Goal: Find specific page/section: Find specific page/section

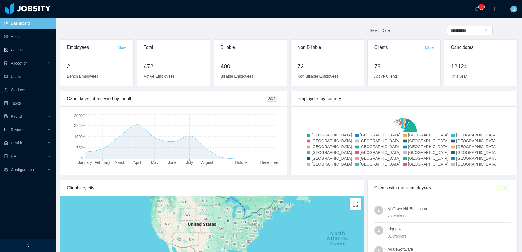
click at [31, 53] on link "Clients" at bounding box center [27, 49] width 47 height 11
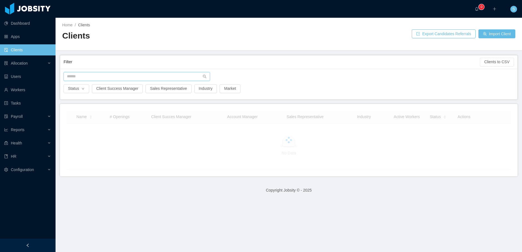
click at [157, 79] on input "text" at bounding box center [137, 76] width 146 height 9
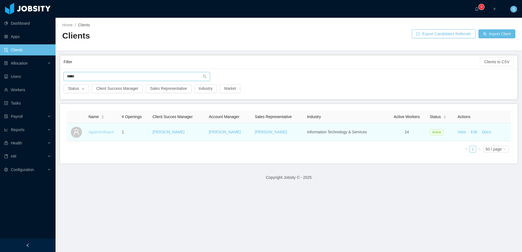
type input "*****"
click at [104, 133] on link "AgateSoftware" at bounding box center [102, 132] width 26 height 4
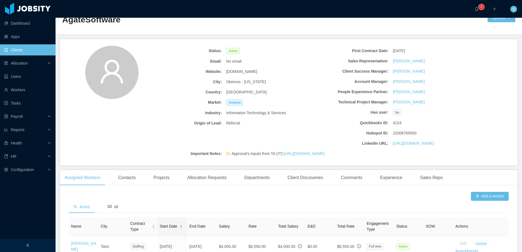
scroll to position [12, 0]
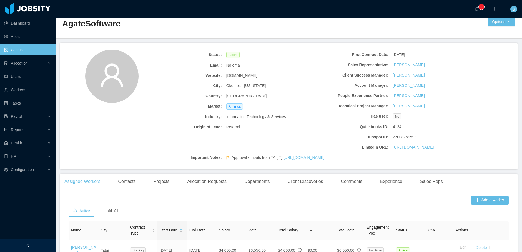
click at [82, 25] on h2 "AgateSoftware" at bounding box center [175, 23] width 227 height 11
drag, startPoint x: 82, startPoint y: 25, endPoint x: 106, endPoint y: 24, distance: 24.4
click at [106, 24] on h2 "AgateSoftware" at bounding box center [175, 23] width 227 height 11
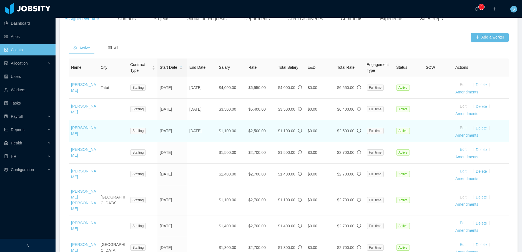
scroll to position [179, 0]
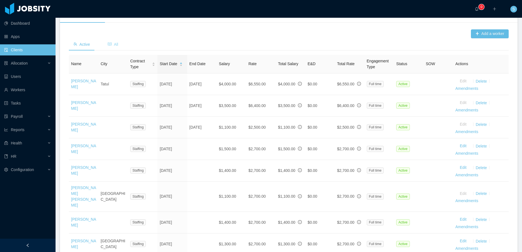
click at [117, 47] on span "All" at bounding box center [113, 44] width 11 height 4
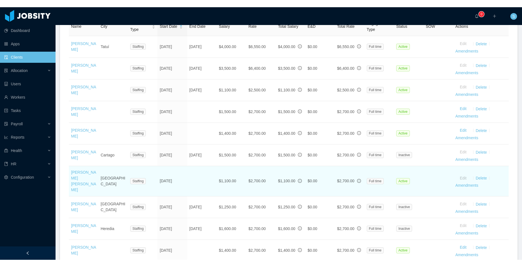
scroll to position [245, 0]
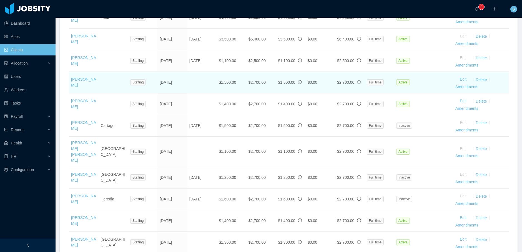
drag, startPoint x: 167, startPoint y: 203, endPoint x: 157, endPoint y: 84, distance: 118.7
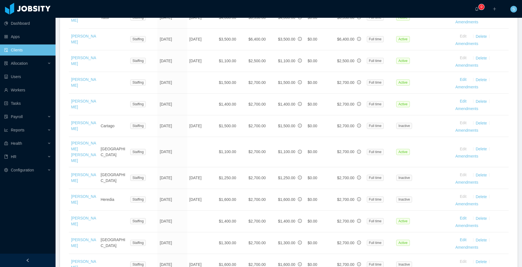
click at [59, 84] on section "··· 0 ··· ··· S ··· Home / Clients / AgateSoftware / AgateSoftware Options Stat…" at bounding box center [289, 133] width 466 height 267
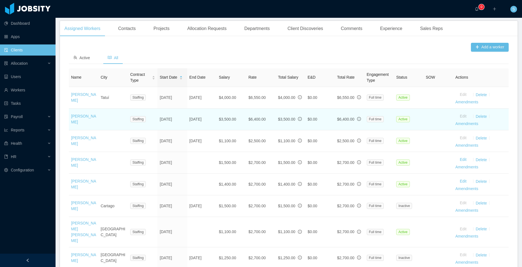
scroll to position [167, 0]
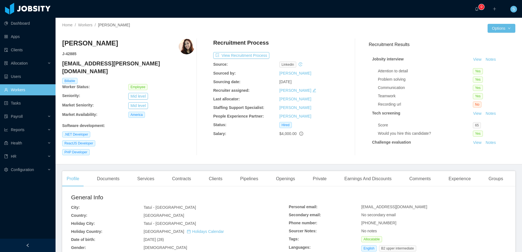
click at [66, 124] on b "Software development :" at bounding box center [83, 126] width 43 height 4
drag, startPoint x: 66, startPoint y: 120, endPoint x: 118, endPoint y: 119, distance: 52.5
click at [118, 123] on div "Software development :" at bounding box center [128, 126] width 132 height 6
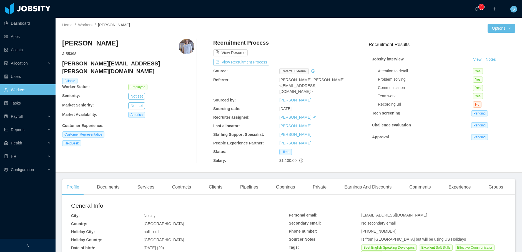
click at [72, 123] on div "Customer Experience :" at bounding box center [128, 126] width 132 height 6
click at [73, 124] on b "Customer Experience :" at bounding box center [82, 126] width 41 height 4
drag, startPoint x: 73, startPoint y: 117, endPoint x: 92, endPoint y: 117, distance: 18.6
click at [92, 124] on b "Customer Experience :" at bounding box center [82, 126] width 41 height 4
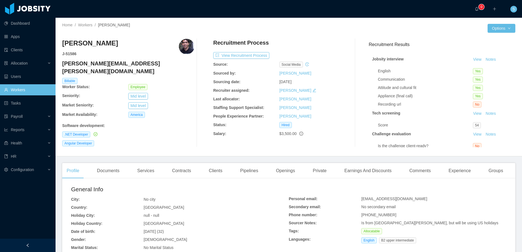
click at [72, 124] on b "Software development :" at bounding box center [83, 126] width 43 height 4
drag, startPoint x: 72, startPoint y: 117, endPoint x: 105, endPoint y: 115, distance: 32.6
click at [105, 121] on div "Software development :" at bounding box center [128, 125] width 132 height 8
click at [101, 124] on b "Software development :" at bounding box center [83, 126] width 43 height 4
click at [98, 124] on b "Software development :" at bounding box center [83, 126] width 43 height 4
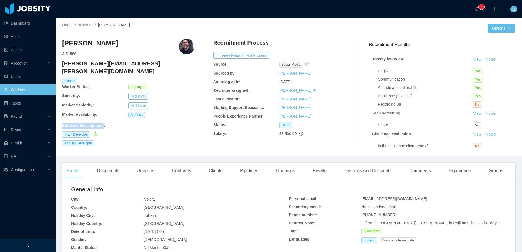
drag, startPoint x: 98, startPoint y: 118, endPoint x: 76, endPoint y: 119, distance: 22.2
click at [76, 124] on b "Software development :" at bounding box center [83, 126] width 43 height 4
click at [99, 124] on b "Software development :" at bounding box center [83, 126] width 43 height 4
